Goal: Find specific page/section: Find specific page/section

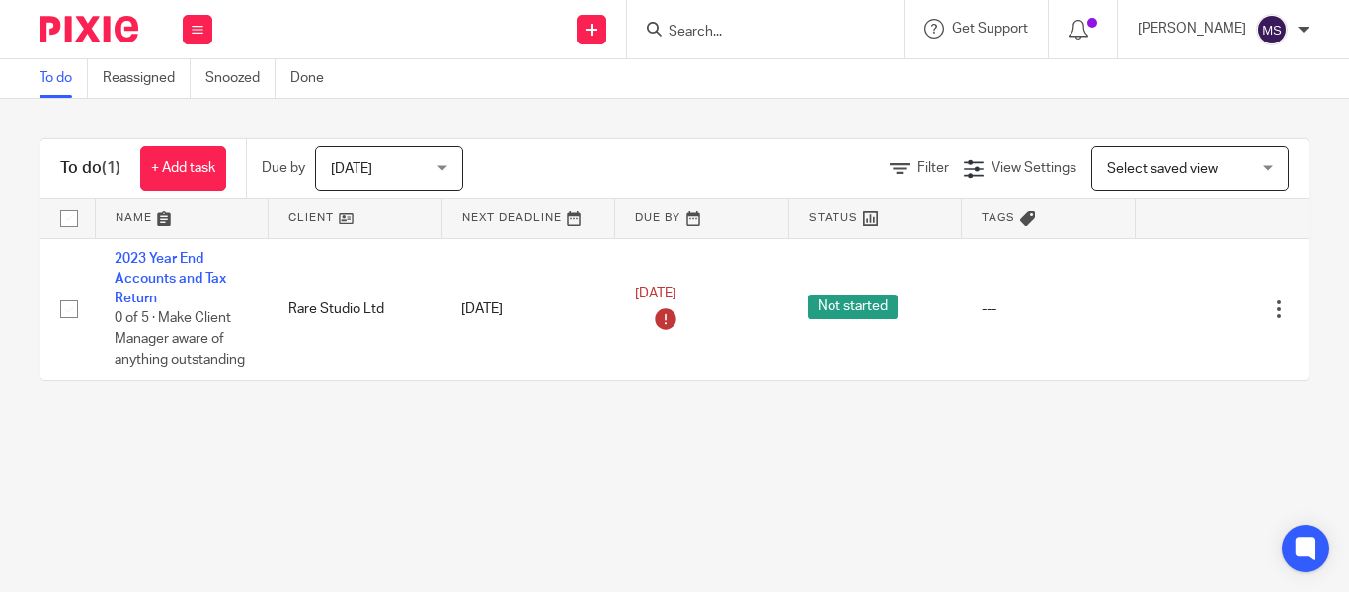
click at [668, 36] on input "Search" at bounding box center [756, 33] width 178 height 18
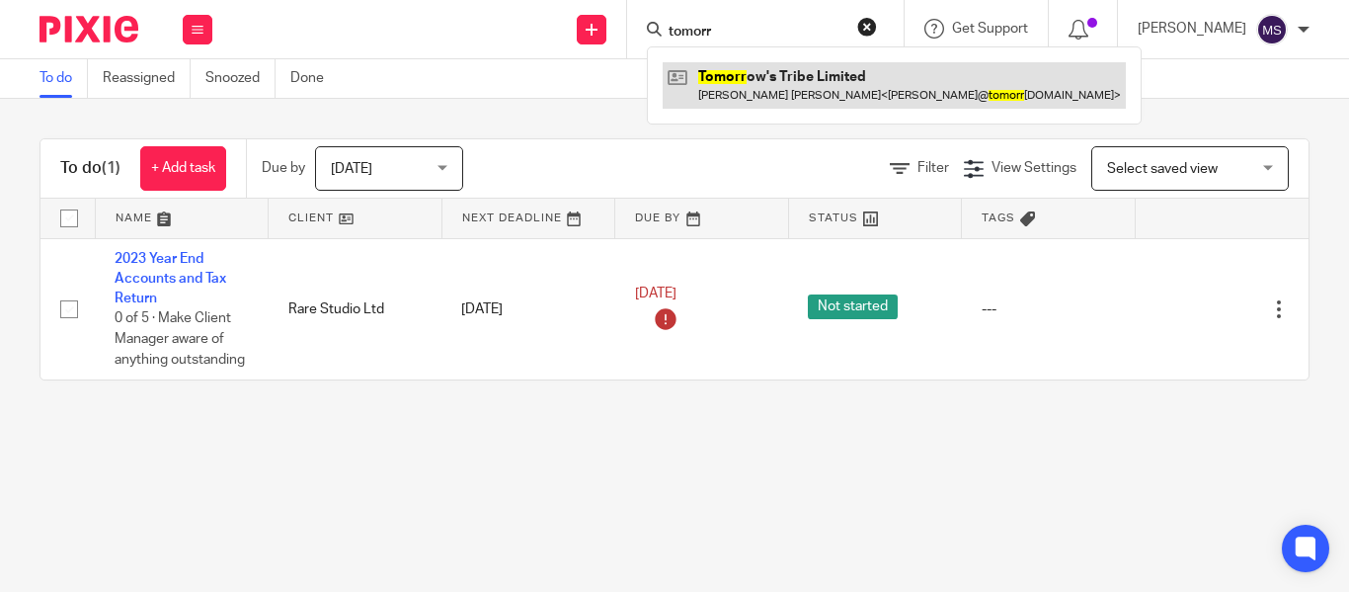
type input "tomorr"
click at [743, 85] on link at bounding box center [894, 84] width 463 height 45
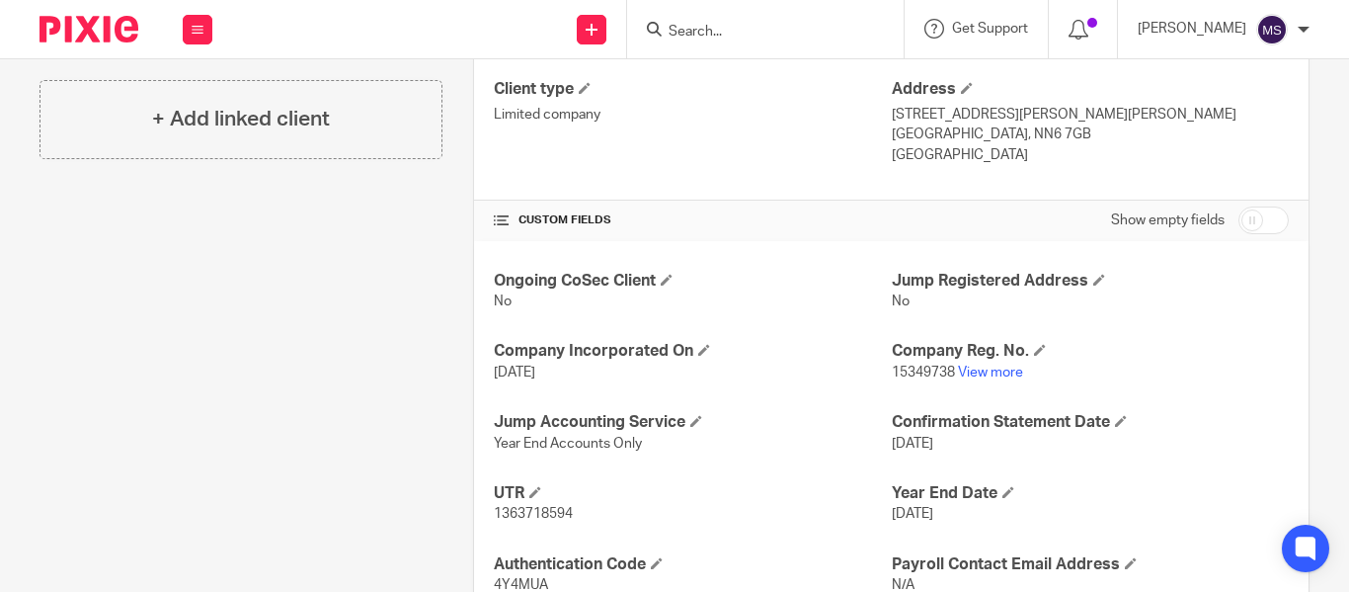
scroll to position [685, 0]
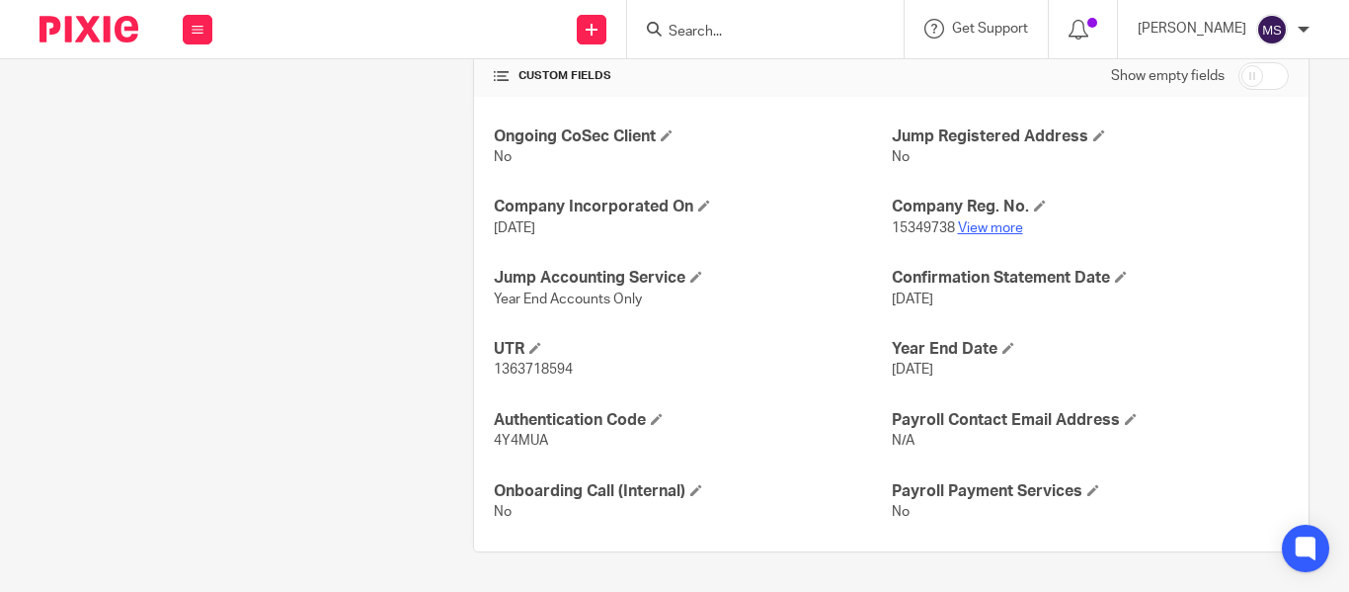
click at [973, 233] on link "View more" at bounding box center [990, 228] width 65 height 14
